Goal: Task Accomplishment & Management: Complete application form

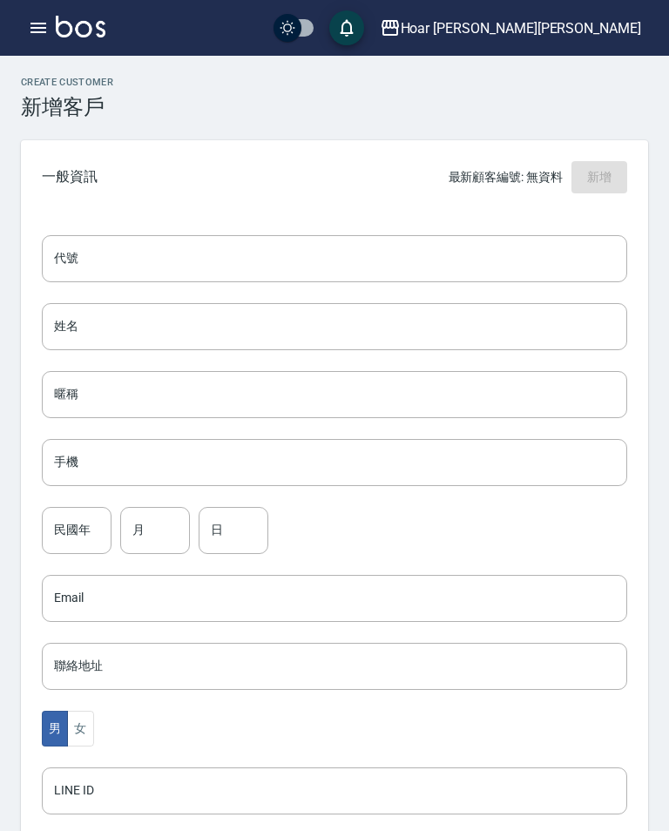
click at [82, 319] on input "姓名" at bounding box center [334, 326] width 585 height 47
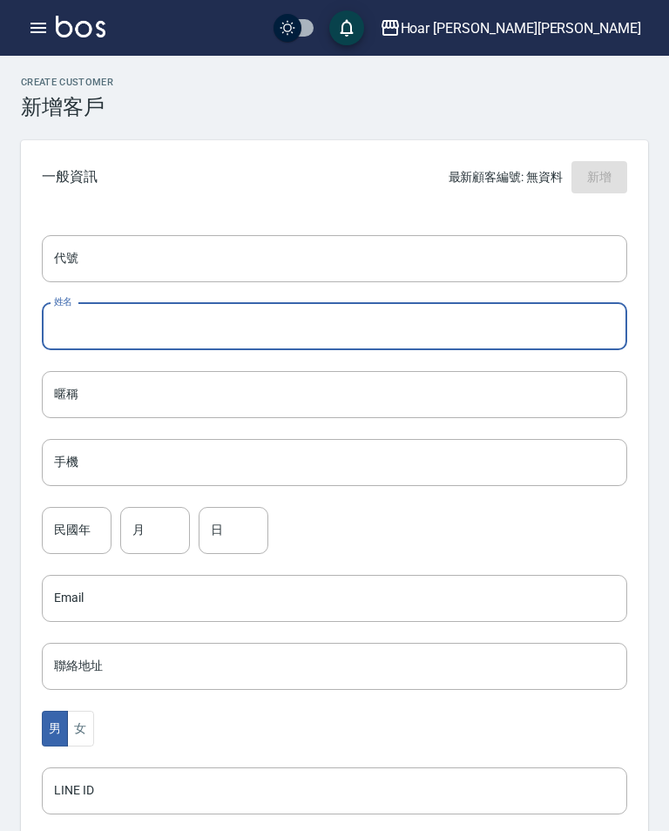
click at [115, 325] on input "姓名" at bounding box center [334, 326] width 585 height 47
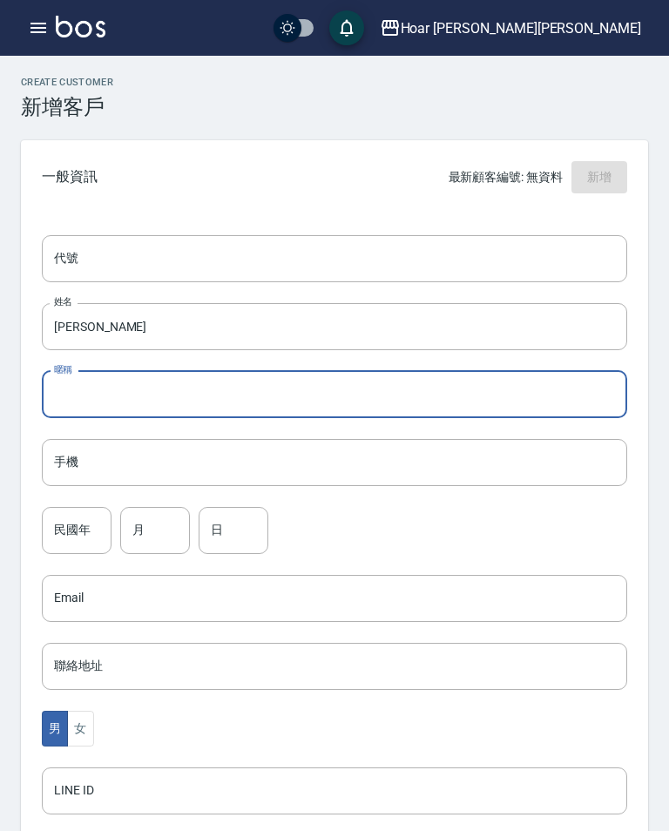
click at [423, 322] on input "[PERSON_NAME]" at bounding box center [334, 326] width 585 height 47
click at [483, 325] on input "[PERSON_NAME]" at bounding box center [334, 326] width 585 height 47
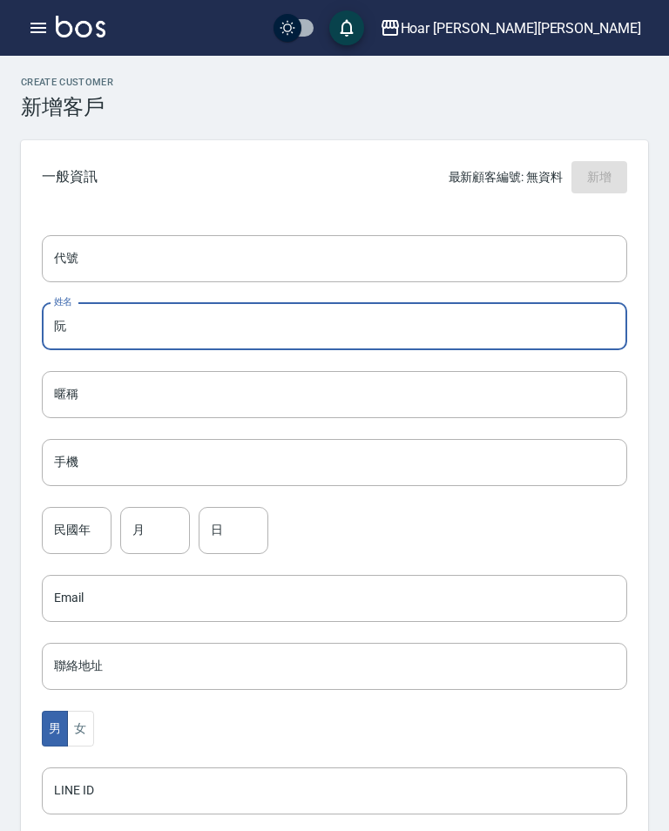
type input "阮"
click at [254, 387] on input "暱稱" at bounding box center [334, 394] width 585 height 47
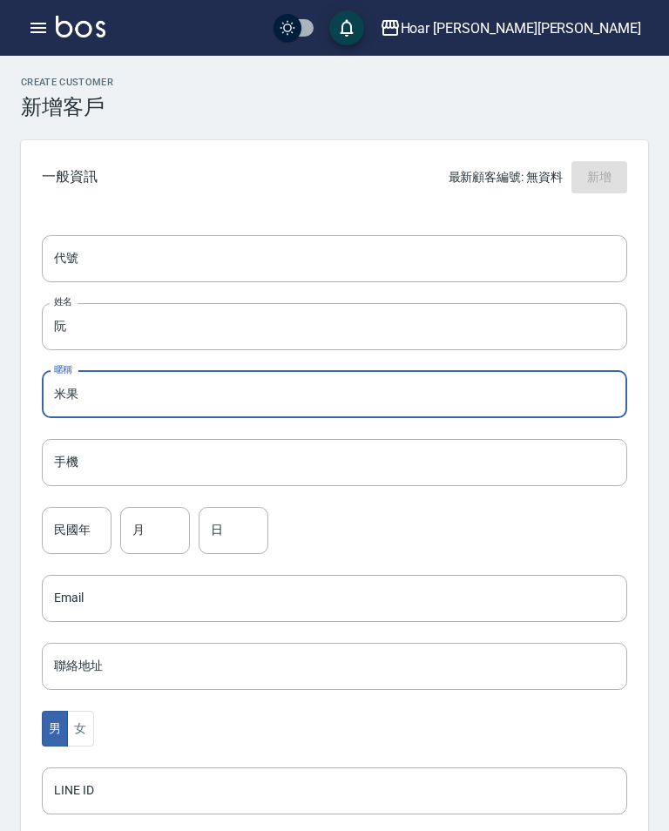
type input "米果"
click at [340, 452] on input "手機" at bounding box center [334, 462] width 585 height 47
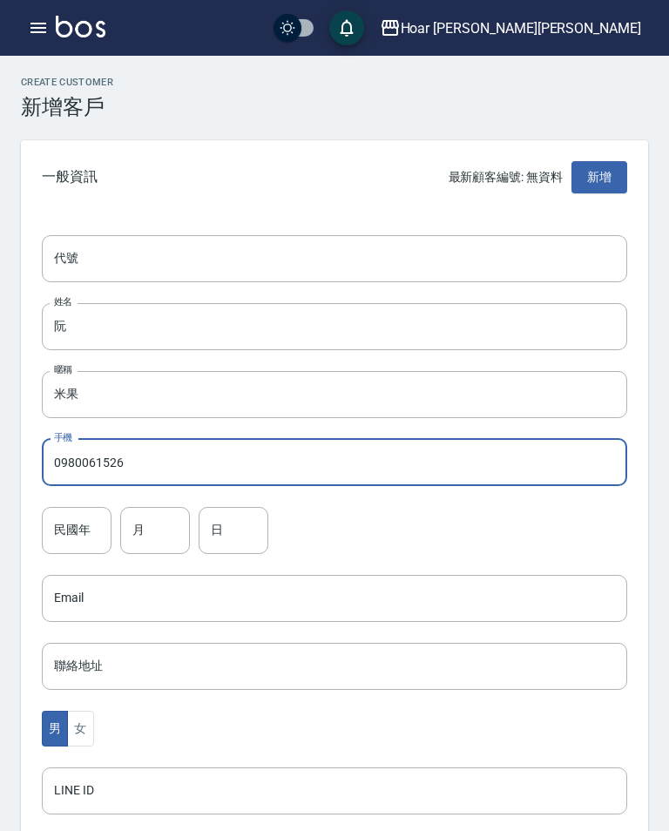
type input "0980061526"
click at [80, 531] on div "民國年 民國年" at bounding box center [77, 530] width 70 height 47
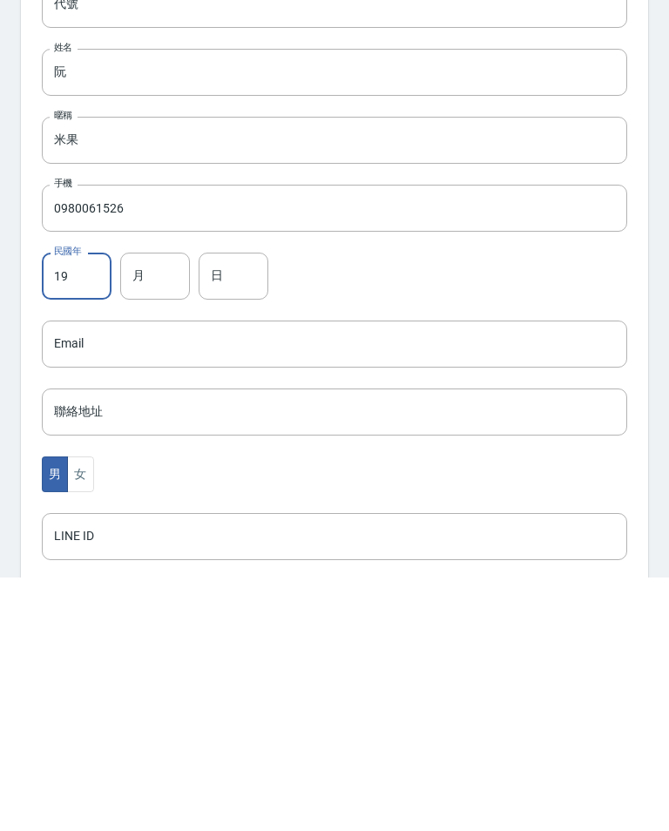
type input "1"
type input "87"
click at [165, 507] on input "月" at bounding box center [155, 530] width 70 height 47
type input "6"
click at [237, 507] on input "日" at bounding box center [234, 530] width 70 height 47
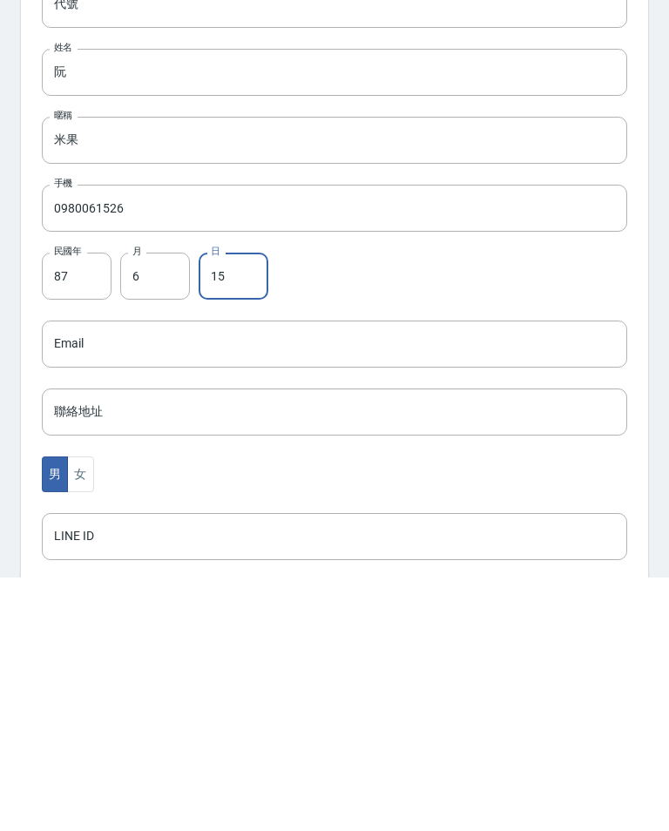
type input "15"
click at [464, 507] on div "民國年 87 民國年 月 6 月 日 15 日" at bounding box center [334, 530] width 585 height 47
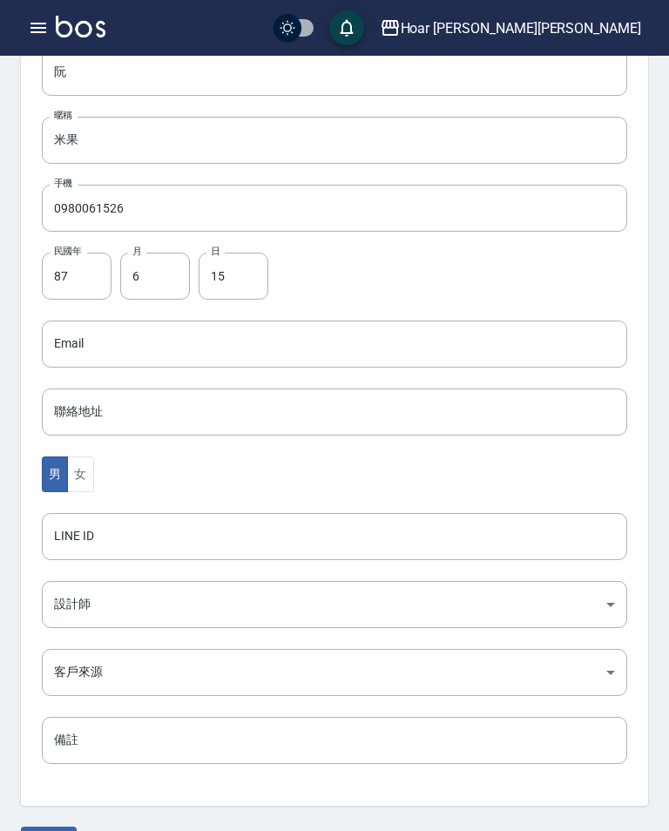
click at [92, 472] on button "女" at bounding box center [80, 475] width 26 height 36
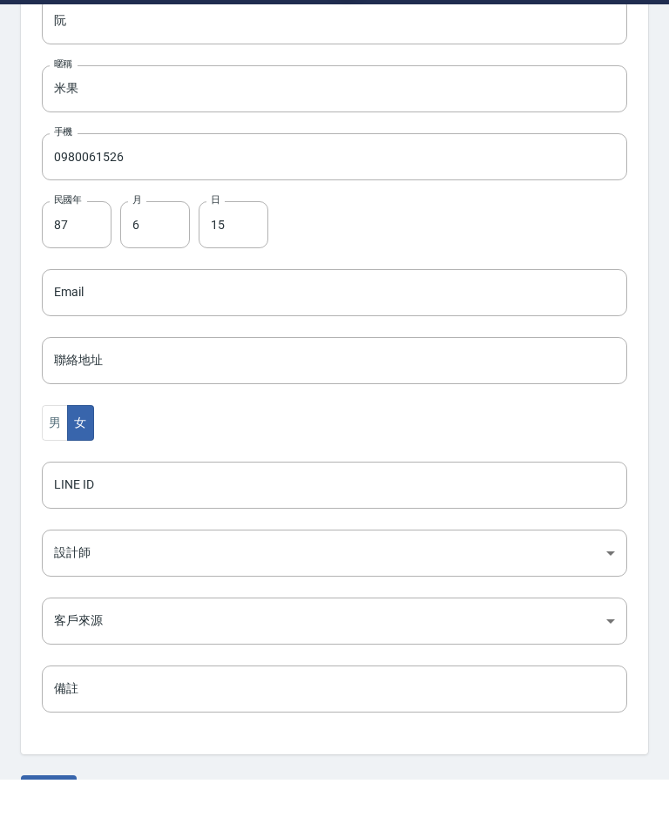
scroll to position [274, 0]
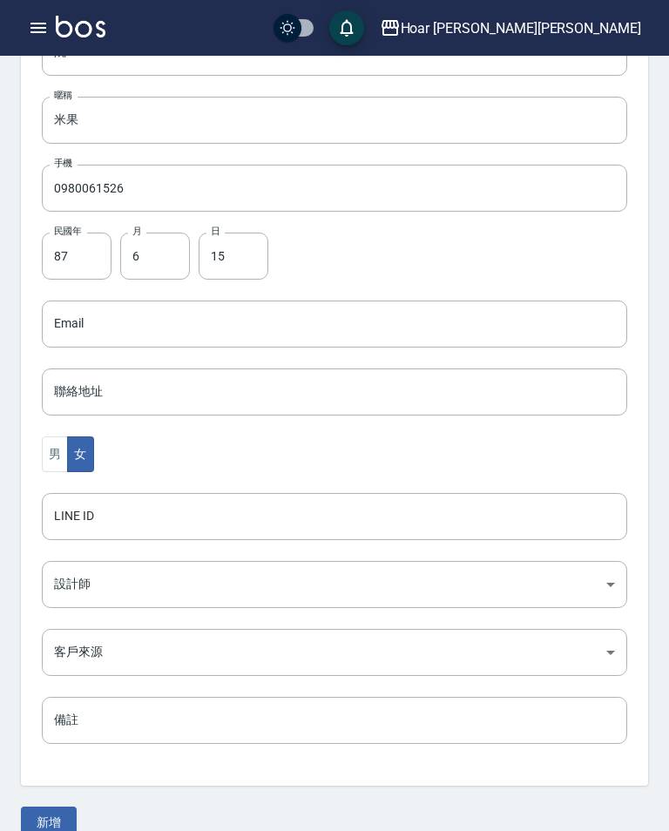
click at [264, 517] on input "LINE ID" at bounding box center [334, 516] width 585 height 47
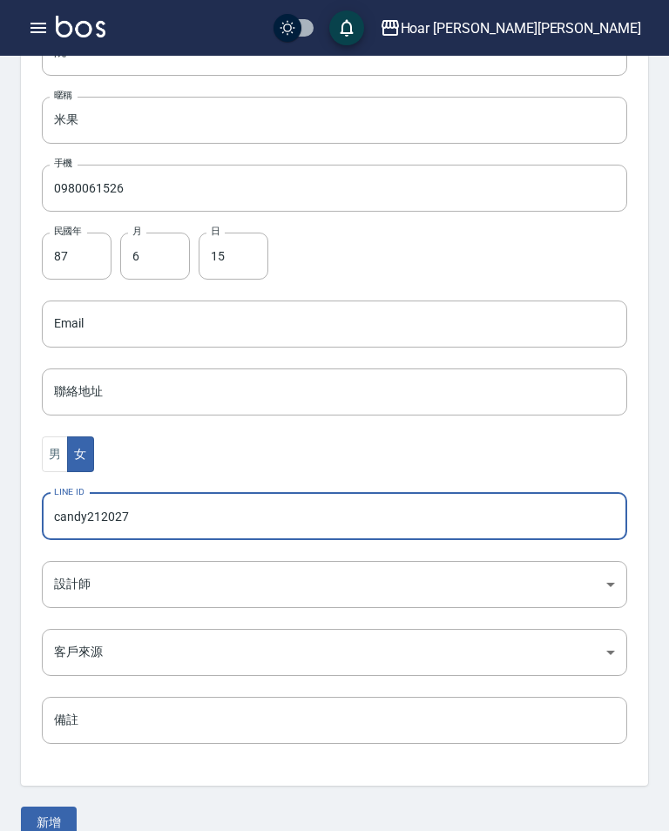
type input "candy212027"
click at [400, 453] on div "男 女" at bounding box center [334, 455] width 585 height 36
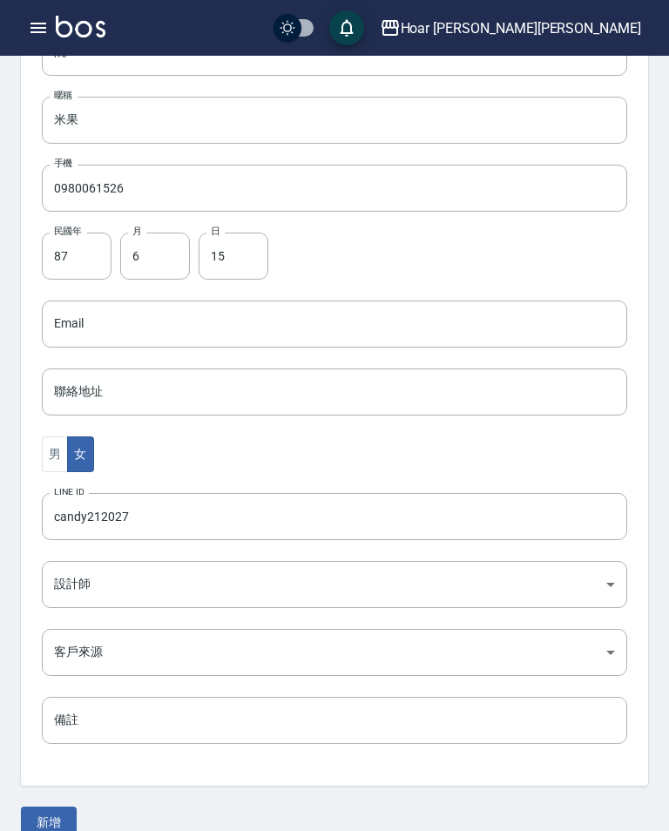
click at [303, 579] on body "Hoar [PERSON_NAME][PERSON_NAME] 登出 櫃檯作業 打帳單 帳單列表 掛單列表 現金收支登錄 材料自購登錄 每日結帳 排班表 掃碼…" at bounding box center [334, 293] width 669 height 1134
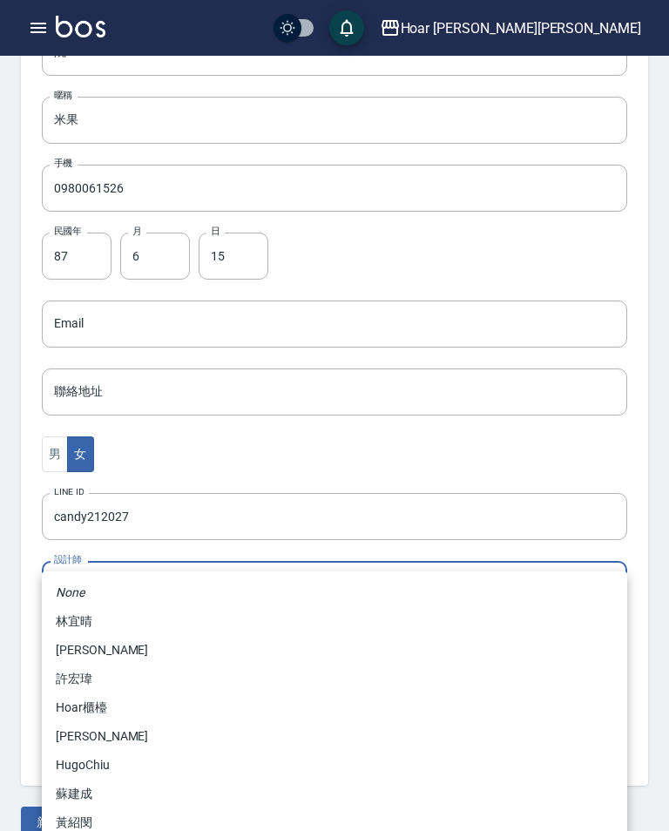
click at [342, 449] on div at bounding box center [334, 415] width 669 height 831
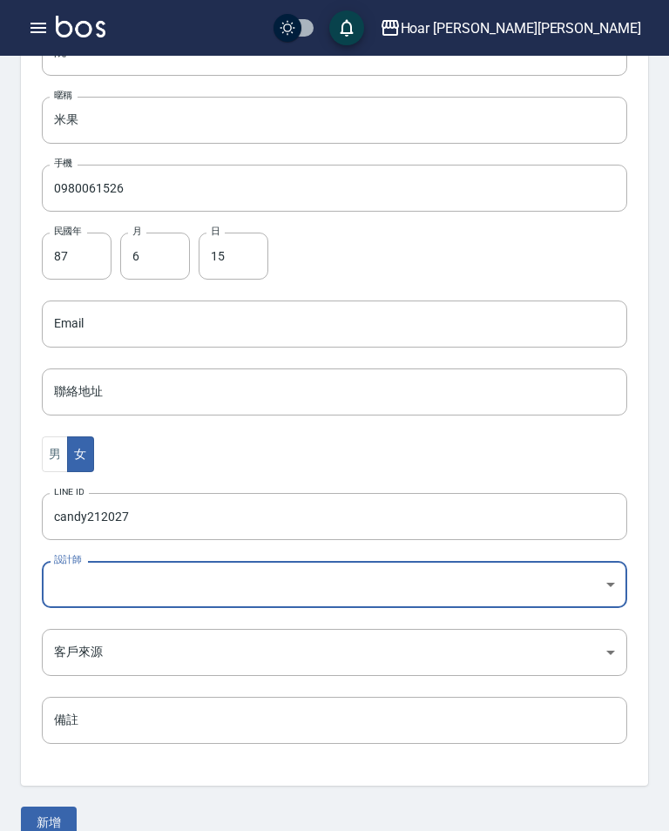
click at [173, 586] on body "Hoar [PERSON_NAME][PERSON_NAME] 登出 櫃檯作業 打帳單 帳單列表 掛單列表 現金收支登錄 材料自購登錄 每日結帳 排班表 掃碼…" at bounding box center [334, 293] width 669 height 1134
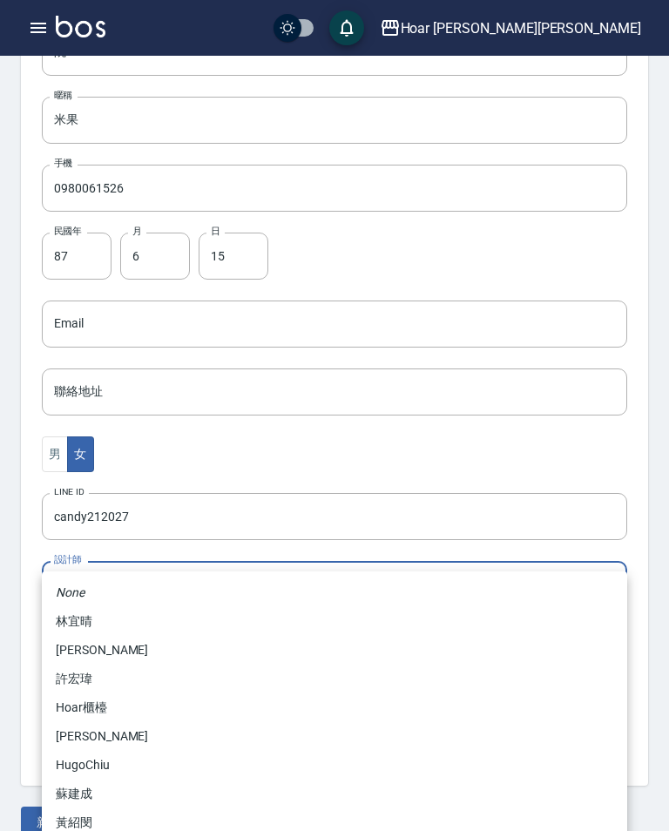
click at [115, 767] on li "HugoChiu" at bounding box center [334, 765] width 585 height 29
type input "01f0ee75-e556-45ce-9dd0-4171251d9336"
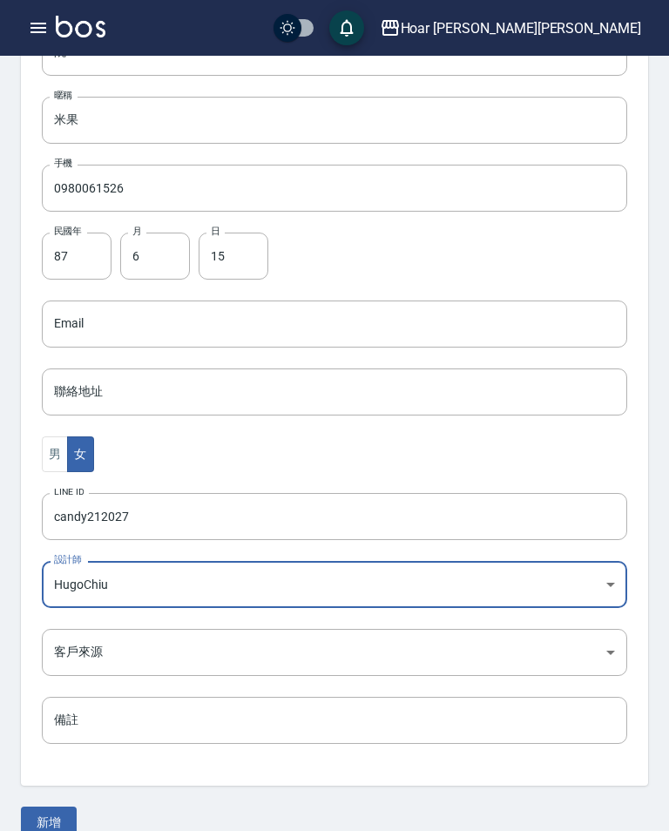
click at [58, 826] on button "新增" at bounding box center [49, 823] width 56 height 32
